Goal: Task Accomplishment & Management: Manage account settings

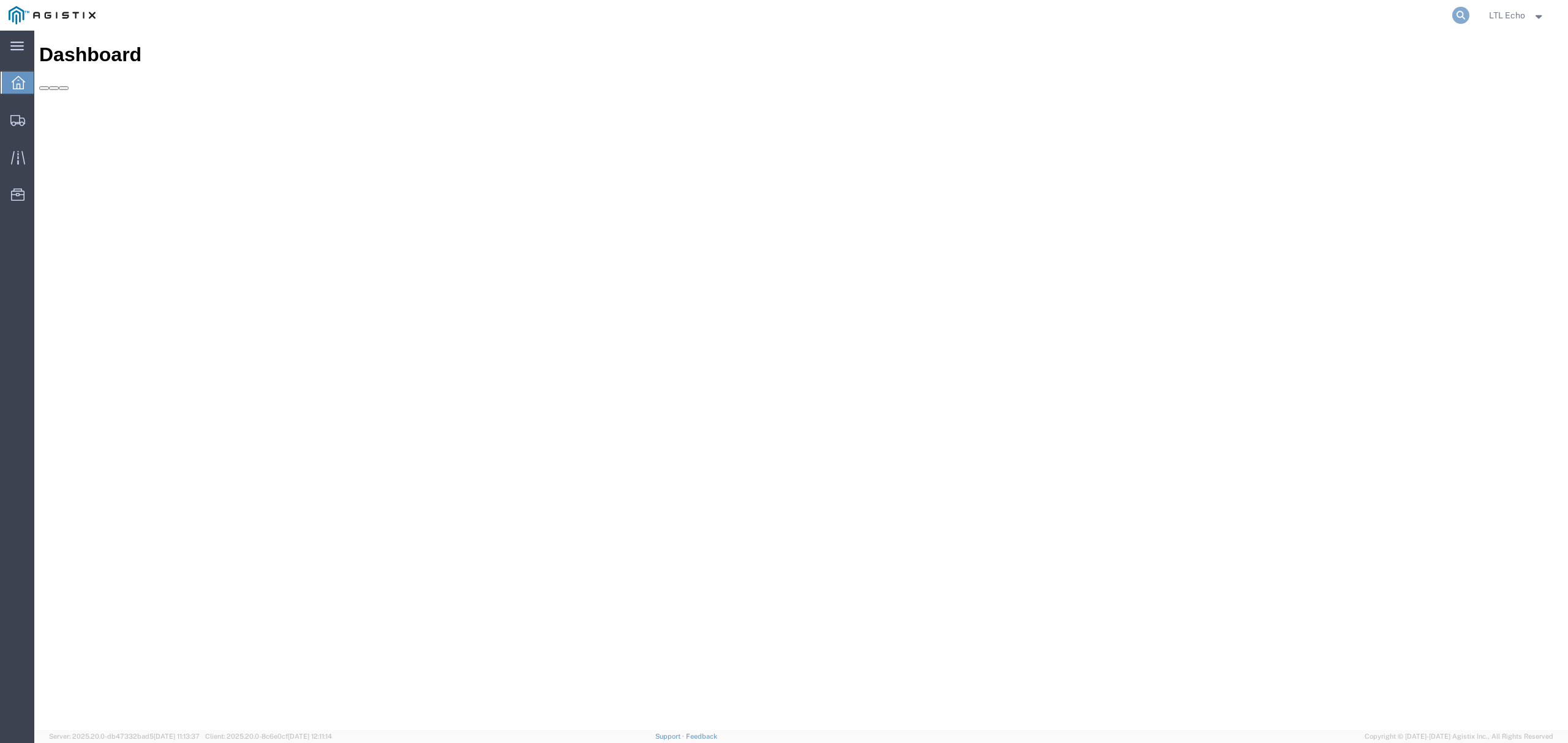
click at [1457, 14] on icon at bounding box center [1460, 15] width 17 height 17
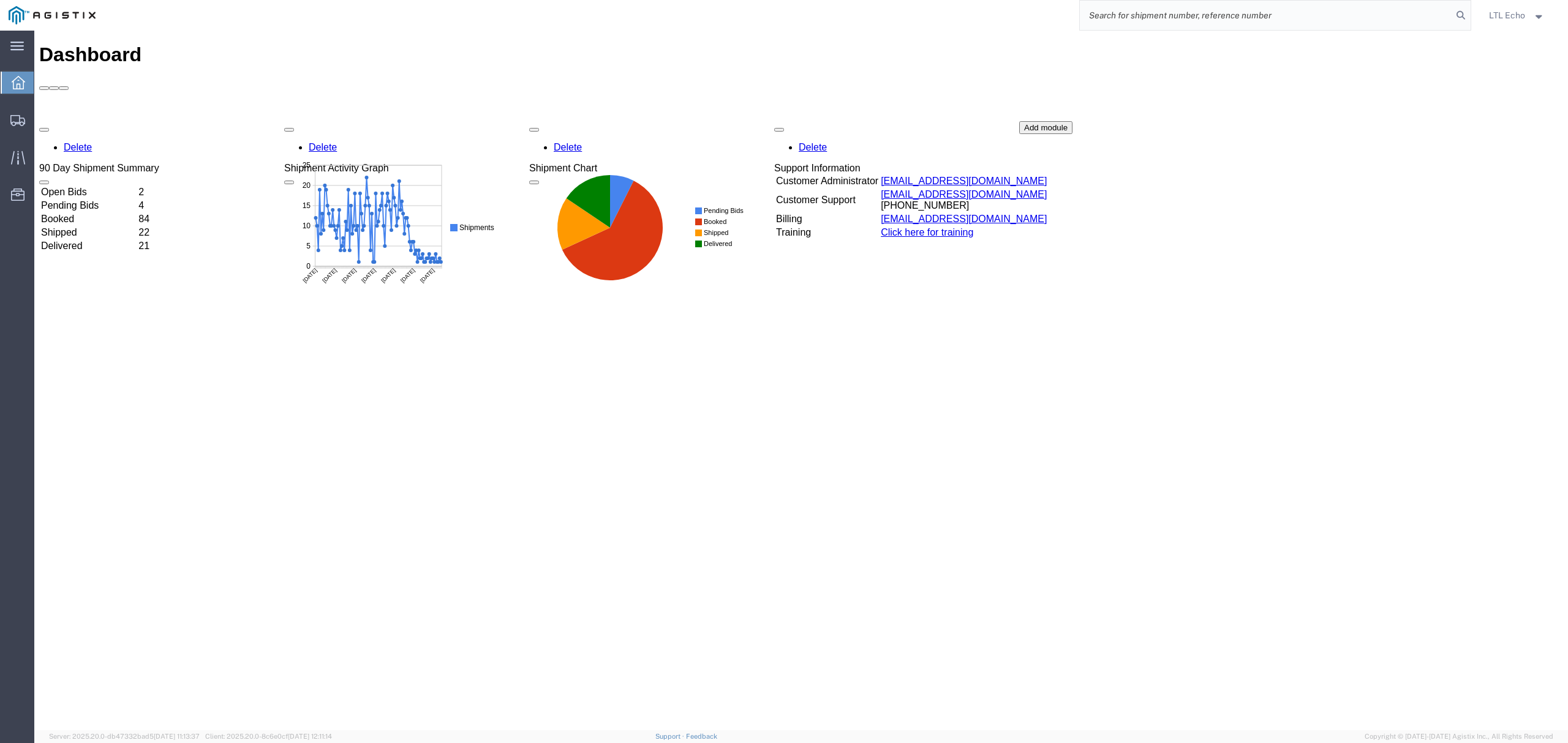
click at [1392, 23] on input "search" at bounding box center [1266, 16] width 372 height 29
paste input "57037657"
type input "57037657"
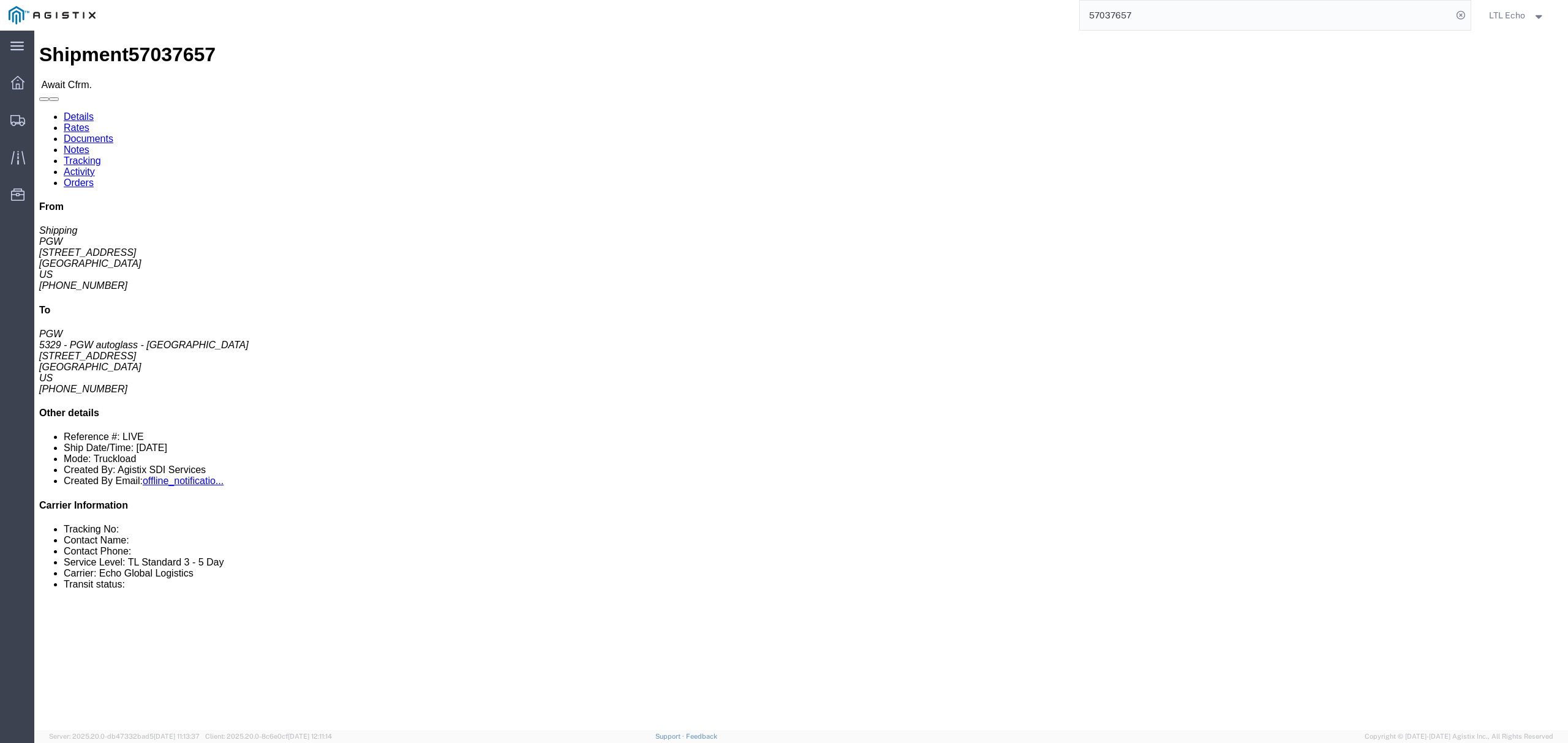
click div "Leg 1 - Truckload Number of trucks: 1"
click link "Rates"
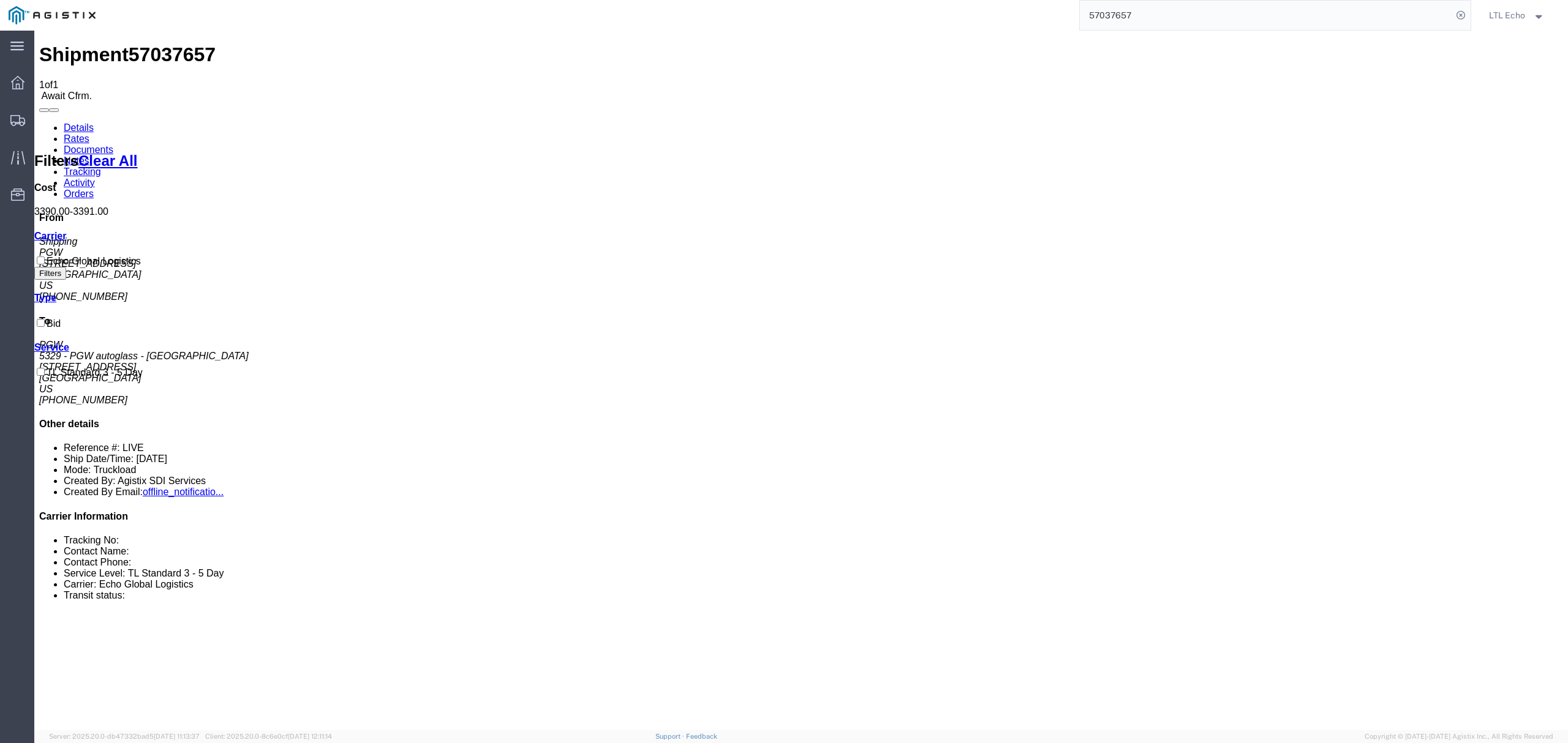
click at [79, 122] on link "Details" at bounding box center [78, 127] width 30 height 10
click span "Order Number: 669360"
click b "669360"
copy b "669360"
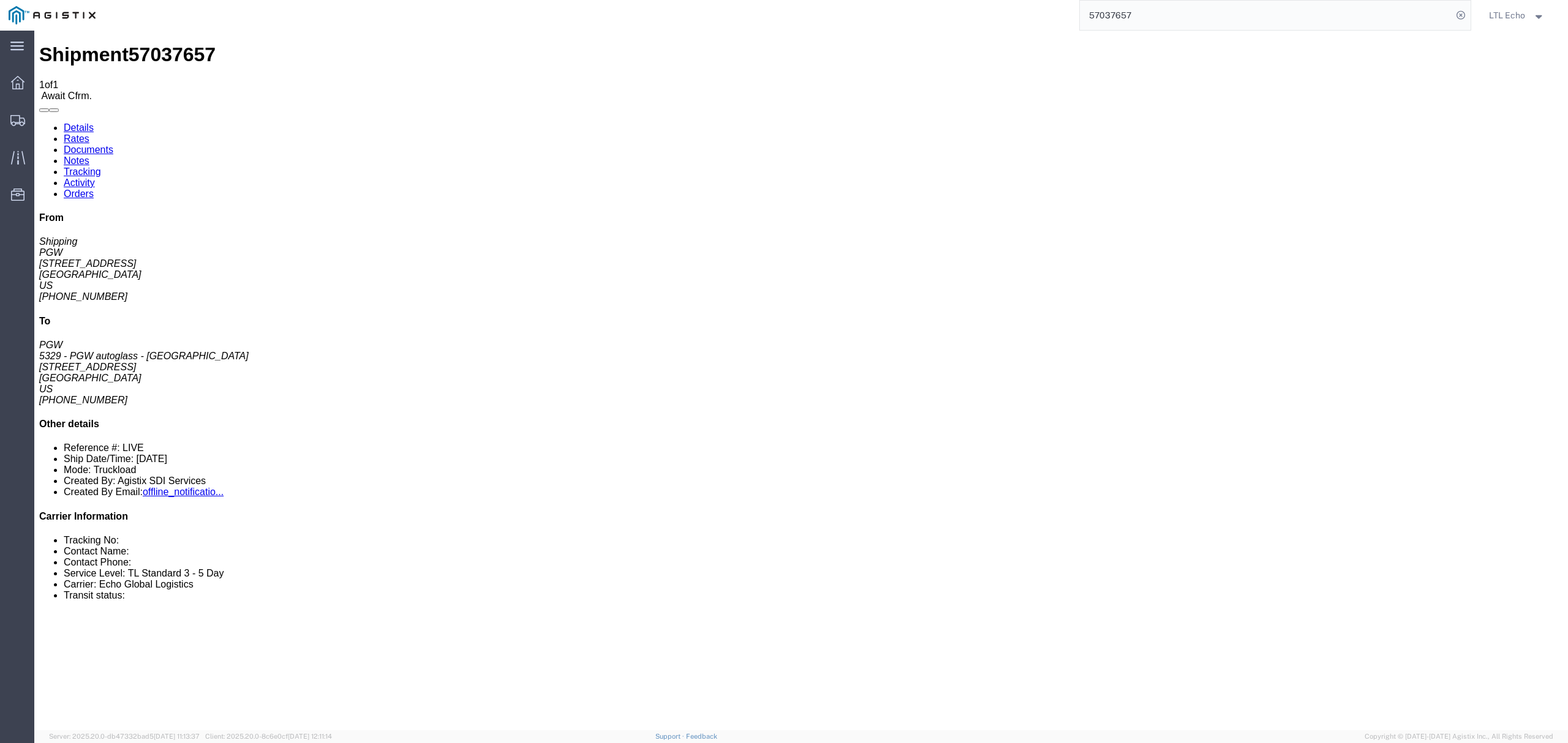
click span "57037657"
copy span "57037657"
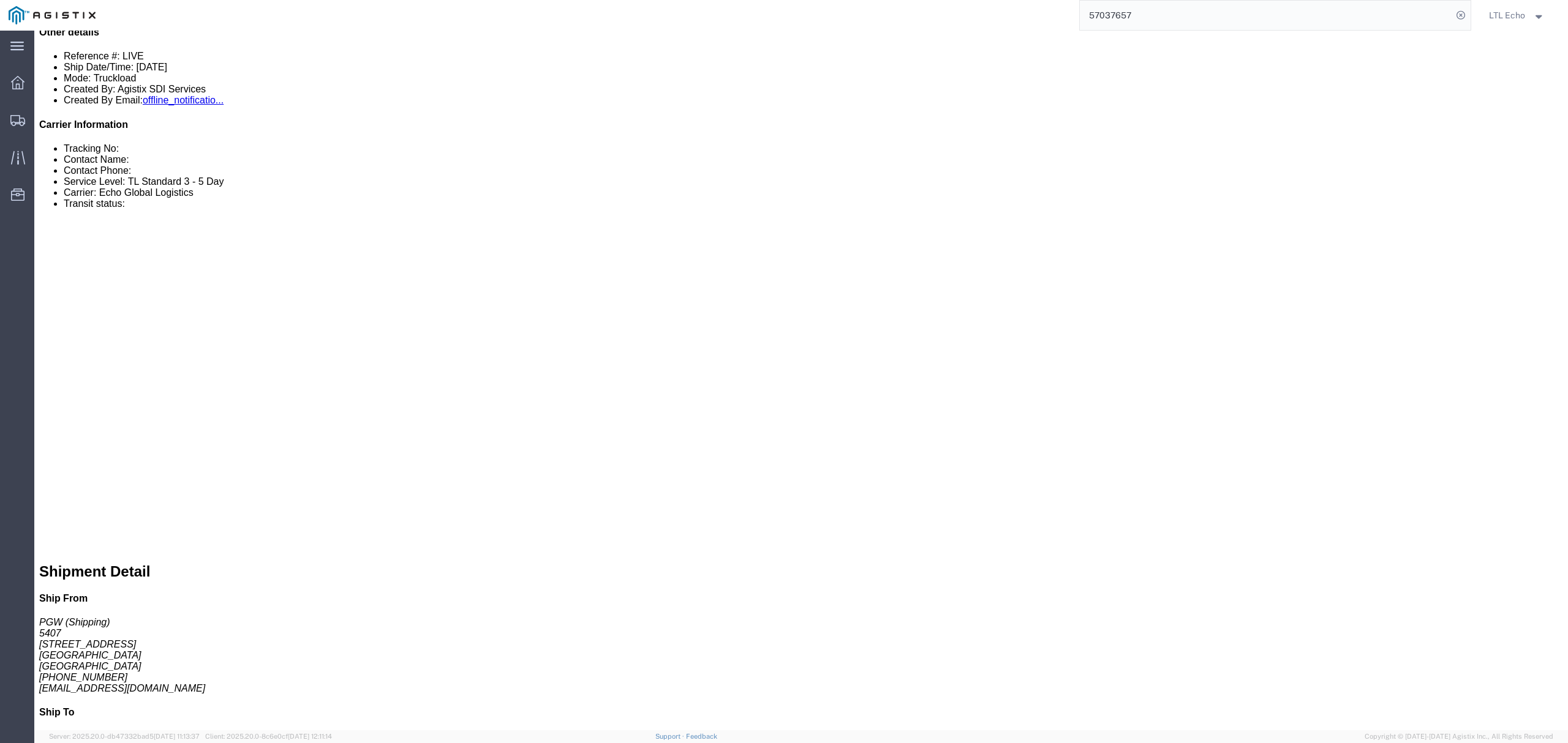
scroll to position [408, 0]
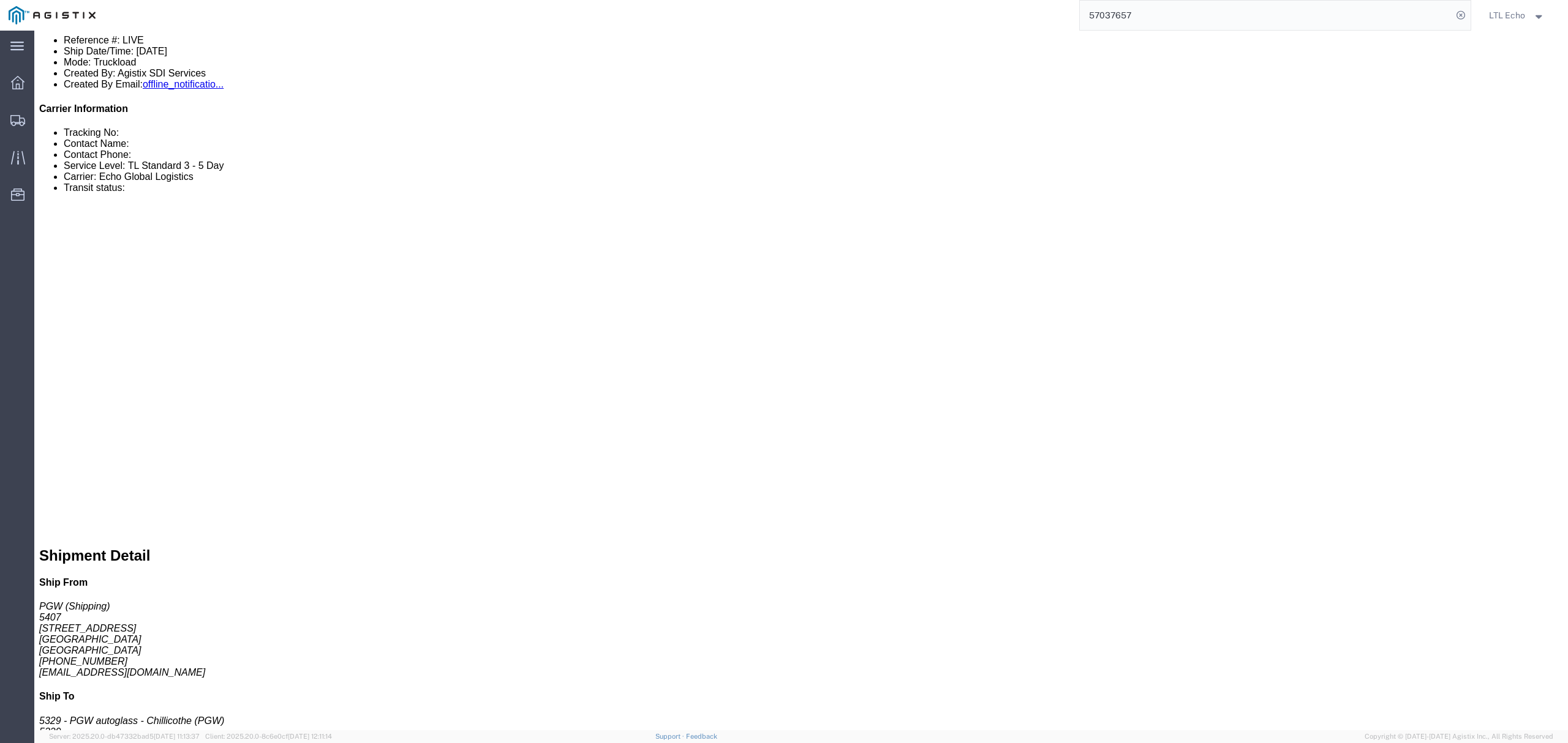
click link "Notes"
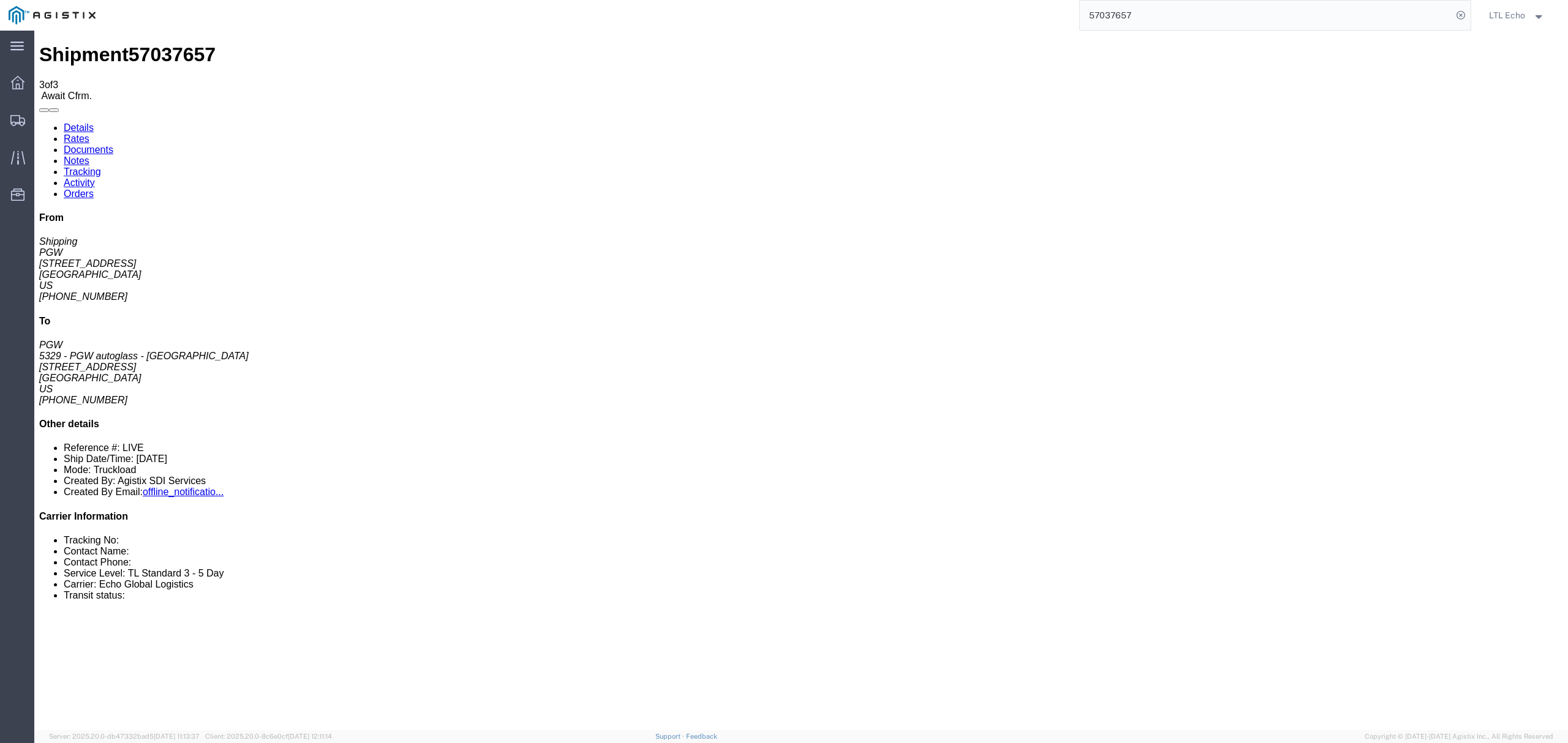
drag, startPoint x: 811, startPoint y: 190, endPoint x: 738, endPoint y: 203, distance: 74.1
copy span "TL TRAILER MUST HAVE WOODEN FLOORS AND AIR RIDE."
drag, startPoint x: 671, startPoint y: 227, endPoint x: 844, endPoint y: 216, distance: 173.3
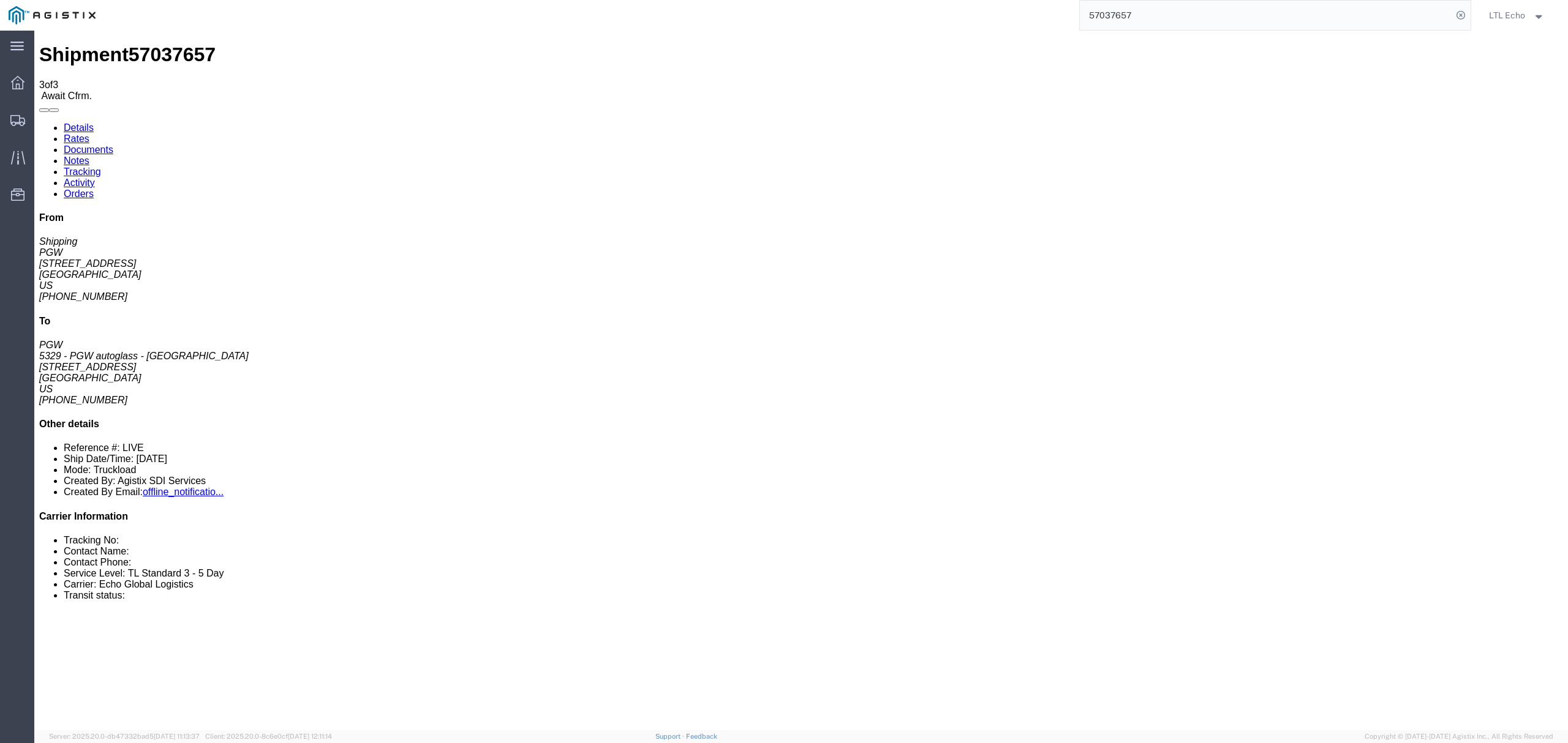
copy span "railer cannot have a roll up door."
click at [89, 134] on link "Rates" at bounding box center [76, 138] width 26 height 10
click at [129, 43] on span "57037657" at bounding box center [172, 54] width 87 height 22
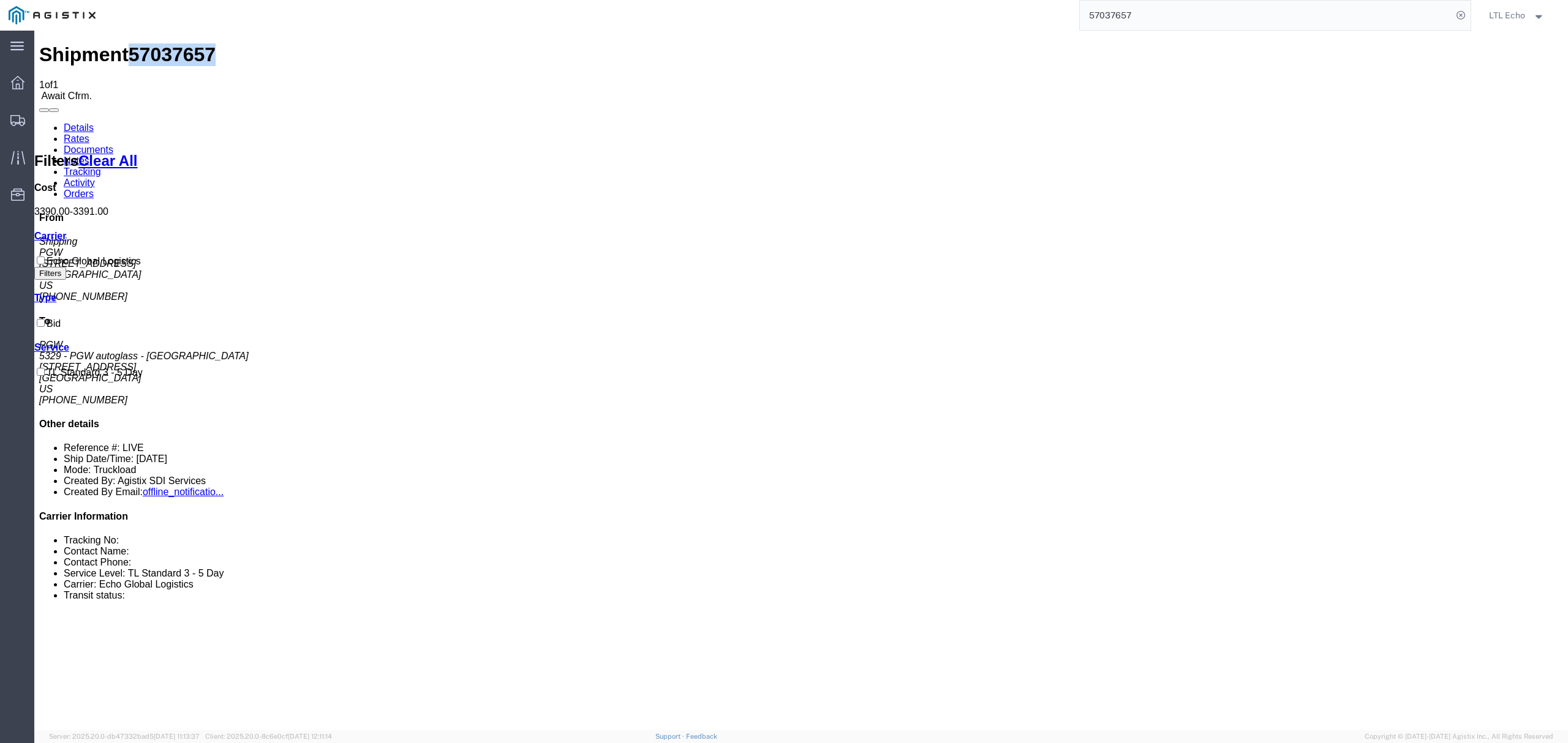
click at [129, 43] on span "57037657" at bounding box center [172, 54] width 87 height 22
copy span "57037657"
click at [70, 122] on link "Details" at bounding box center [78, 127] width 30 height 10
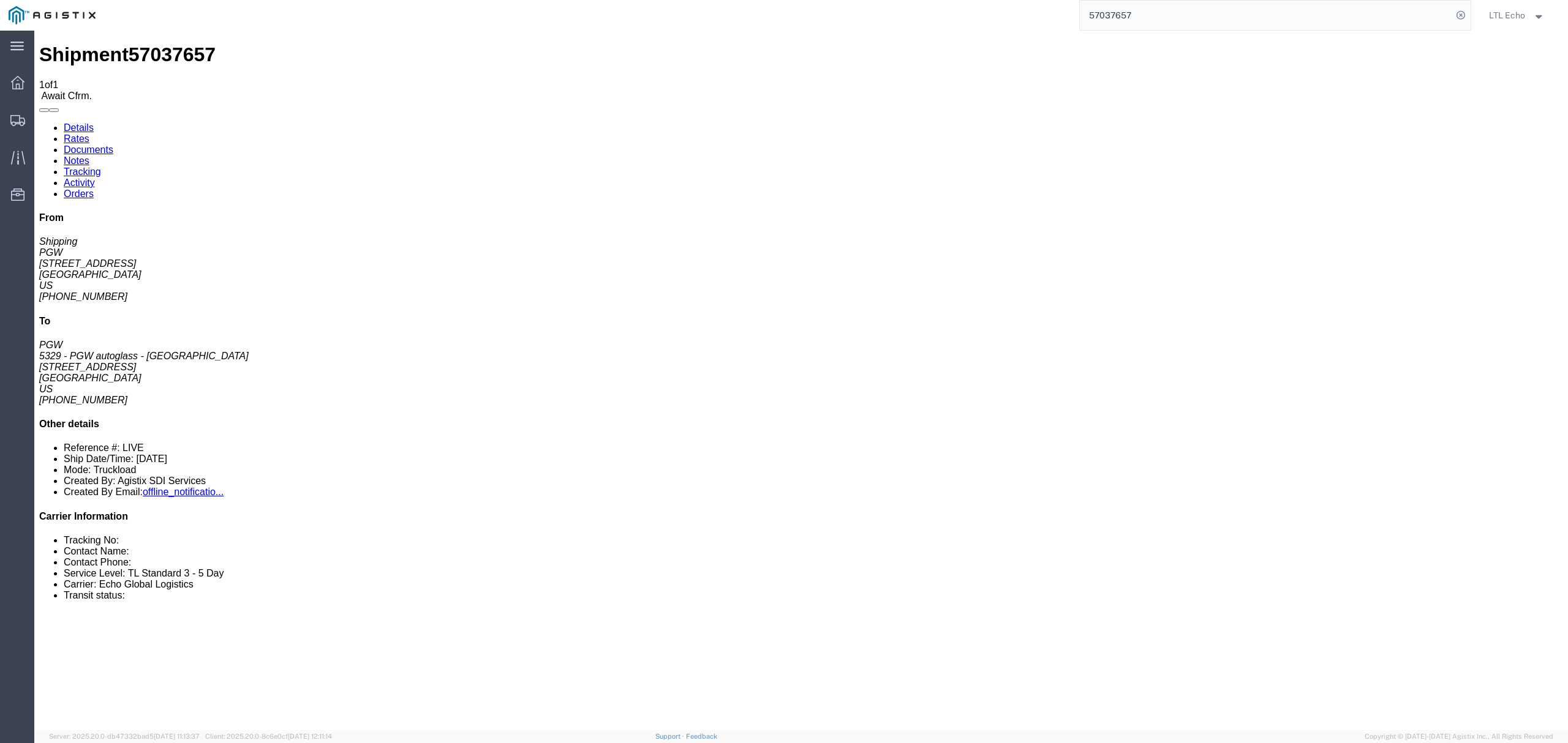
click b "669360"
copy b "669360"
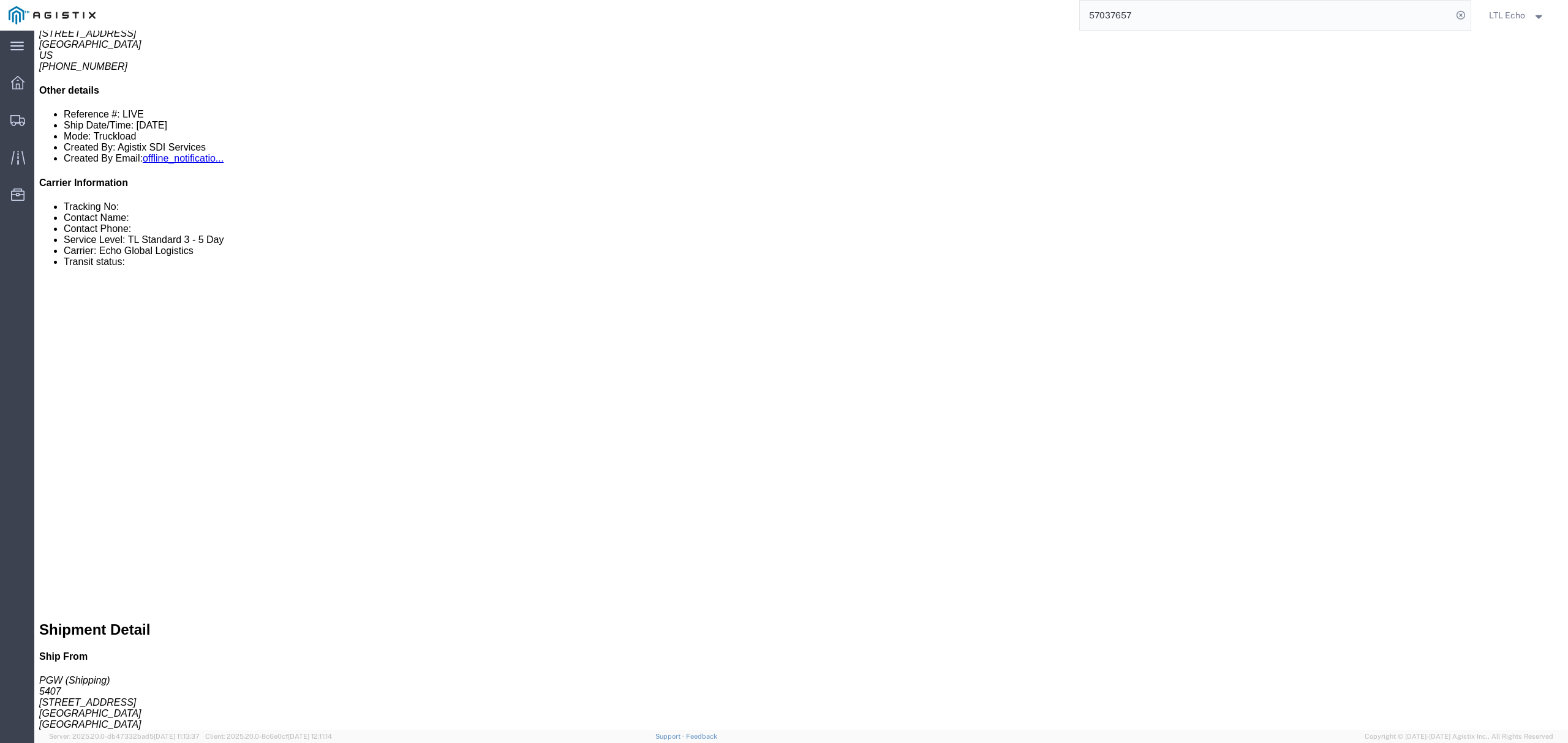
scroll to position [327, 0]
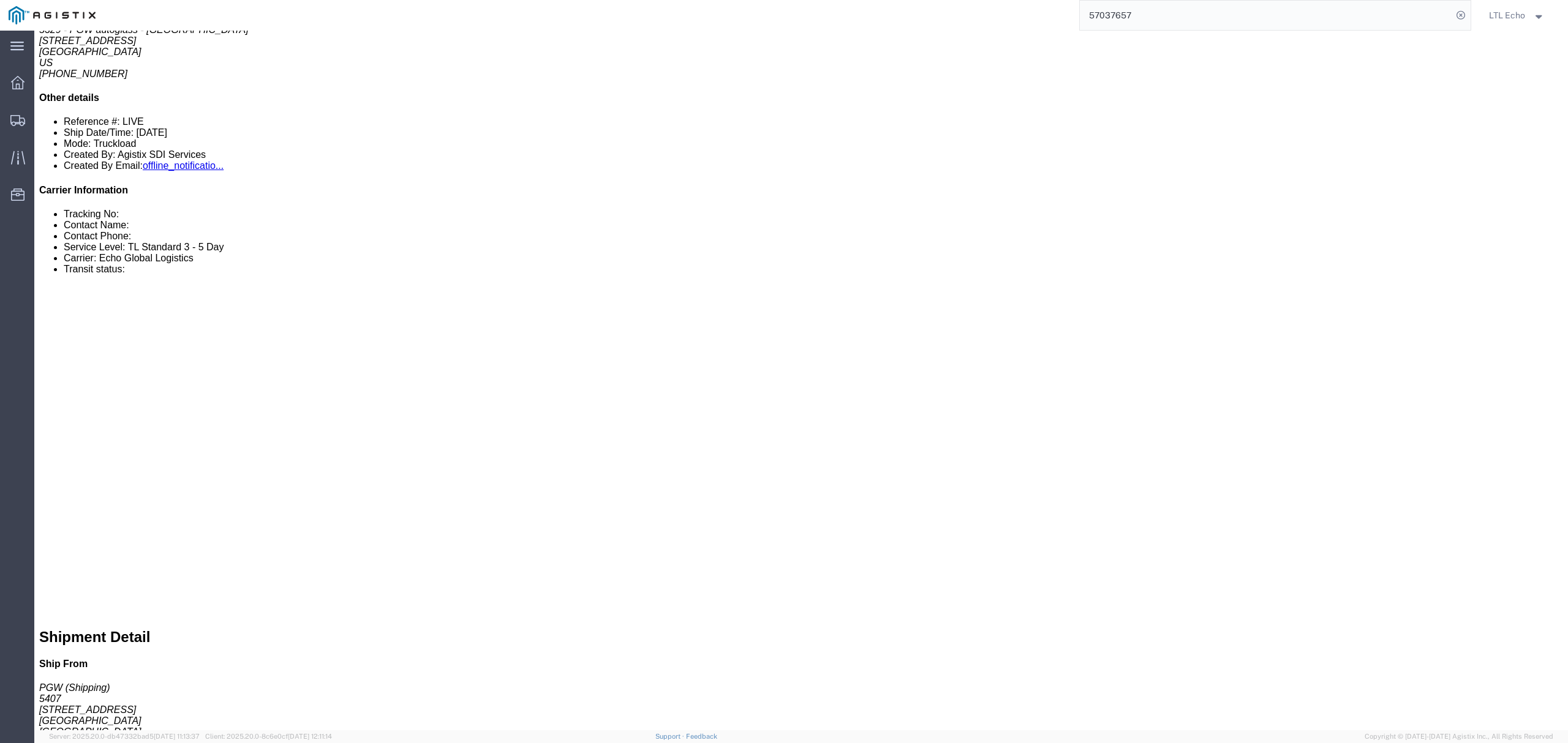
drag, startPoint x: 185, startPoint y: 229, endPoint x: 94, endPoint y: 232, distance: 91.0
click p "Cost Center: 5407 Freight Out Cost Center Number: 5407-6300-66000-0000"
copy b "5407-6300-66000-0000"
click link "Confirm"
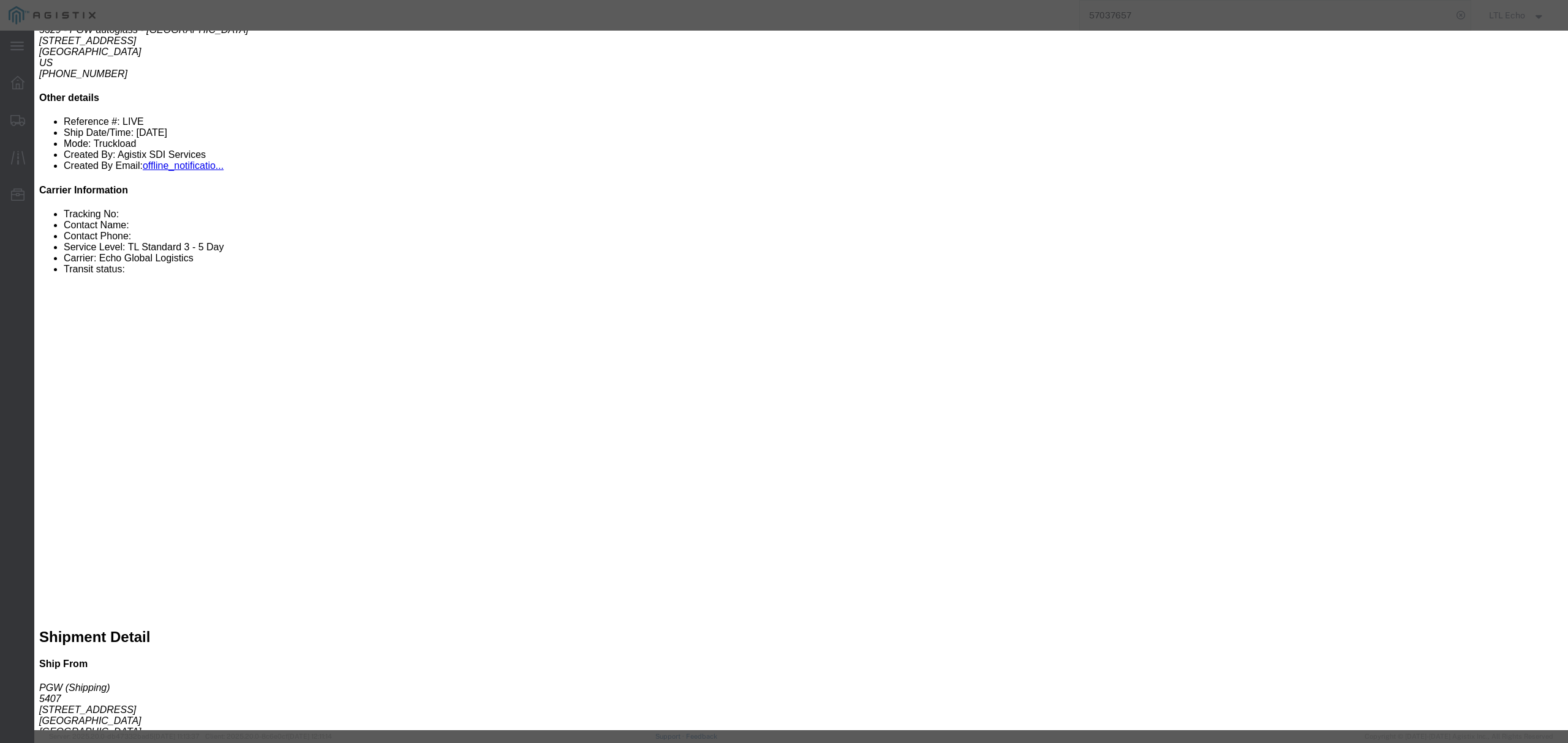
click input "checkbox"
checkbox input "true"
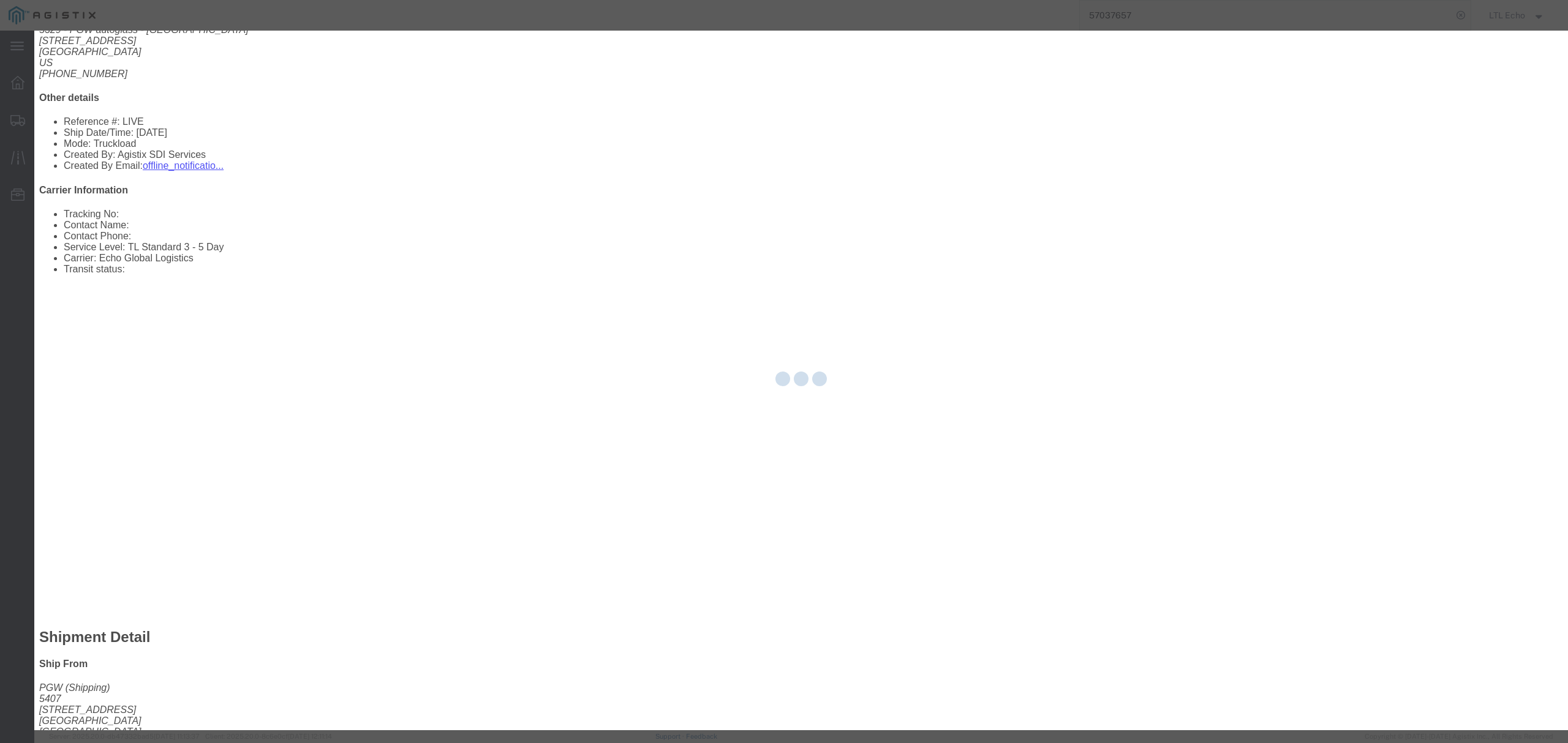
type input "LTL Echo"
type input "+ 8005116111"
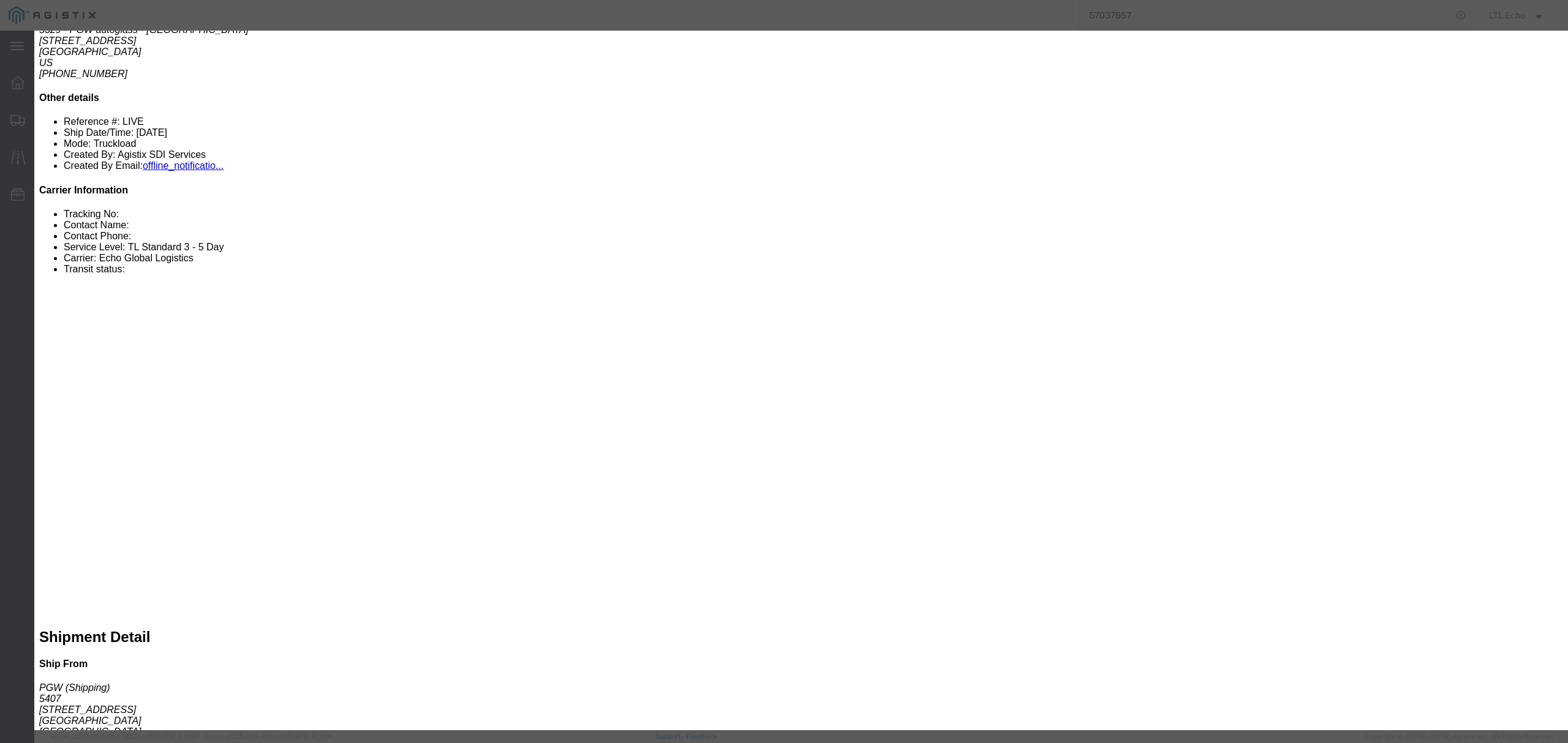
click input "text"
paste input "64588148"
type input "64588148"
click button "Submit"
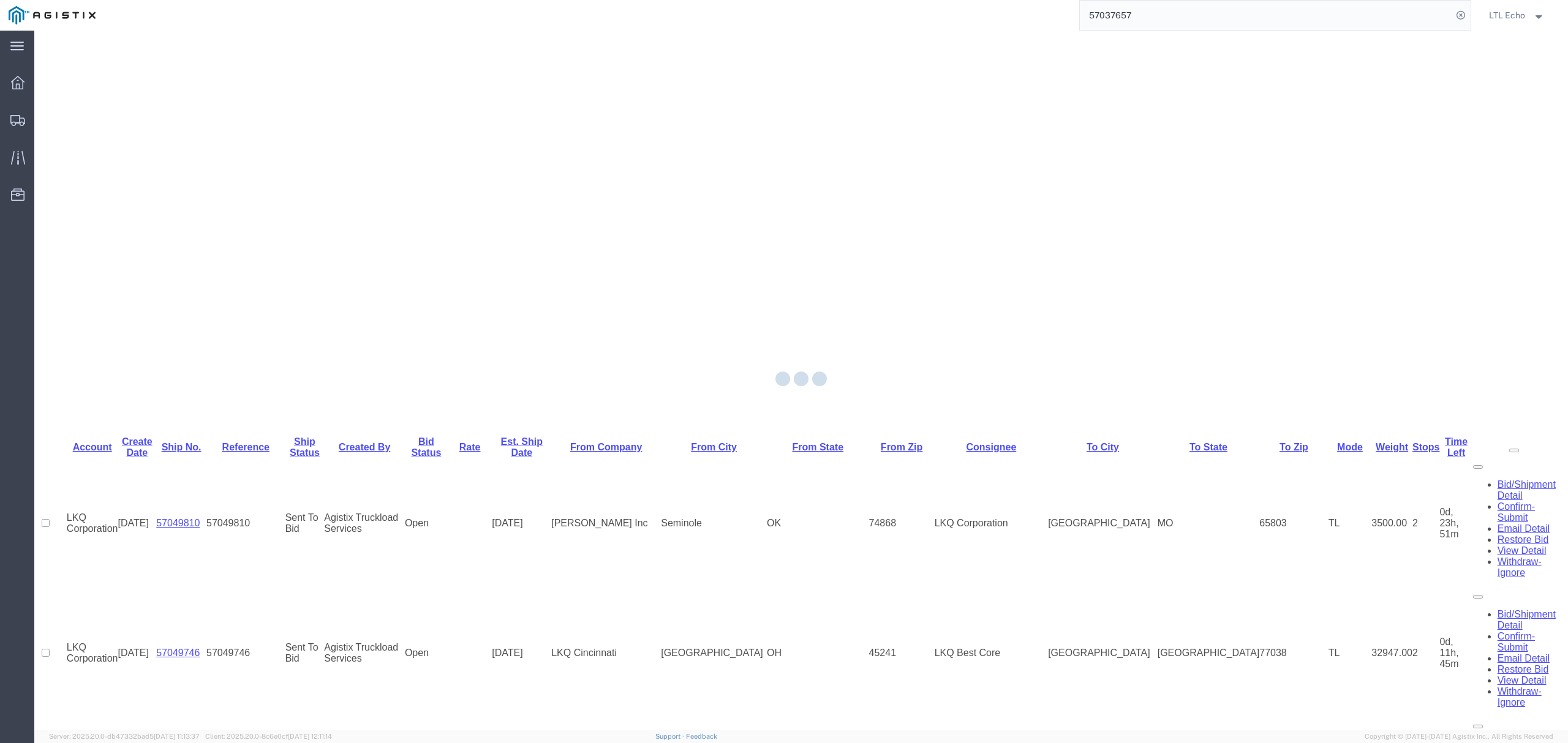
scroll to position [0, 0]
